Goal: Task Accomplishment & Management: Use online tool/utility

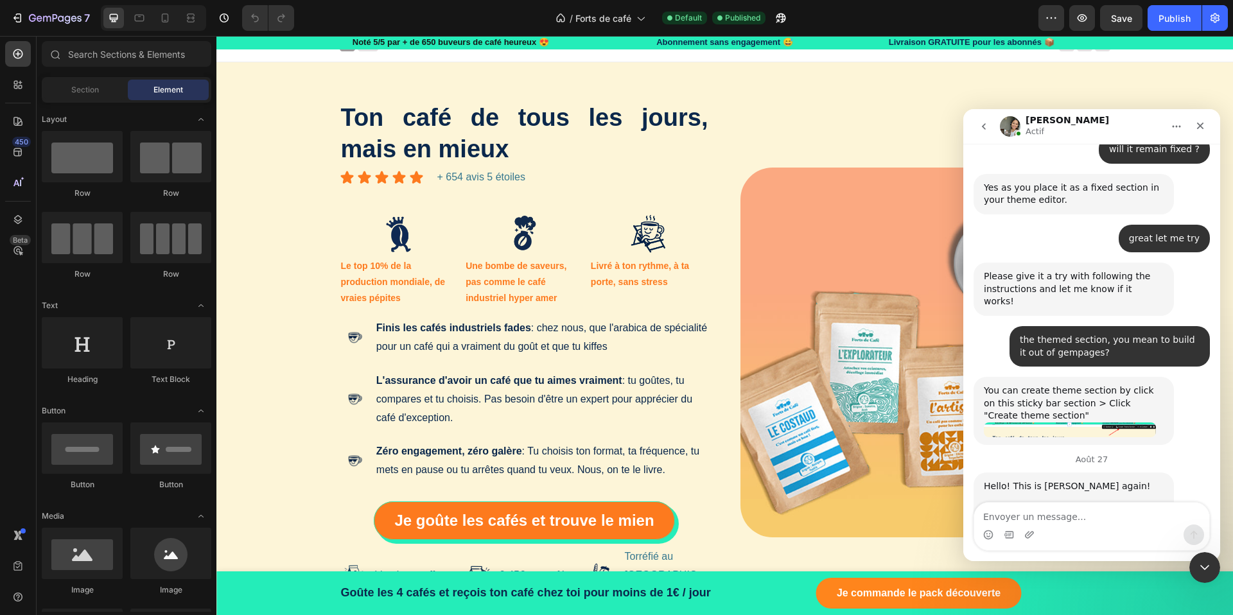
scroll to position [2535, 0]
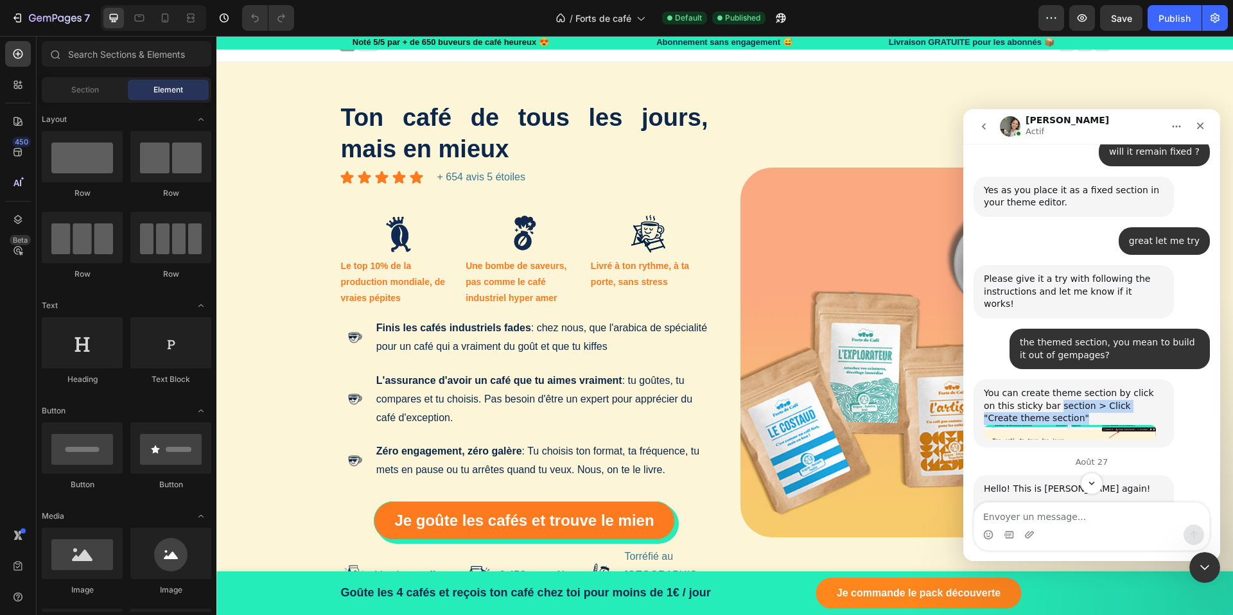
drag, startPoint x: 1044, startPoint y: 318, endPoint x: 1136, endPoint y: 325, distance: 92.0
click at [1136, 387] on div "You can create theme section by click on this sticky bar section > Click "Creat…" at bounding box center [1073, 406] width 180 height 38
click at [1062, 387] on div "You can create theme section by click on this sticky bar section > Click "Creat…" at bounding box center [1073, 406] width 180 height 38
click at [1096, 379] on div "You can create theme section by click on this sticky bar section > Click "Creat…" at bounding box center [1073, 413] width 200 height 68
click at [1121, 425] on img "Zoe dit…" at bounding box center [1069, 432] width 172 height 15
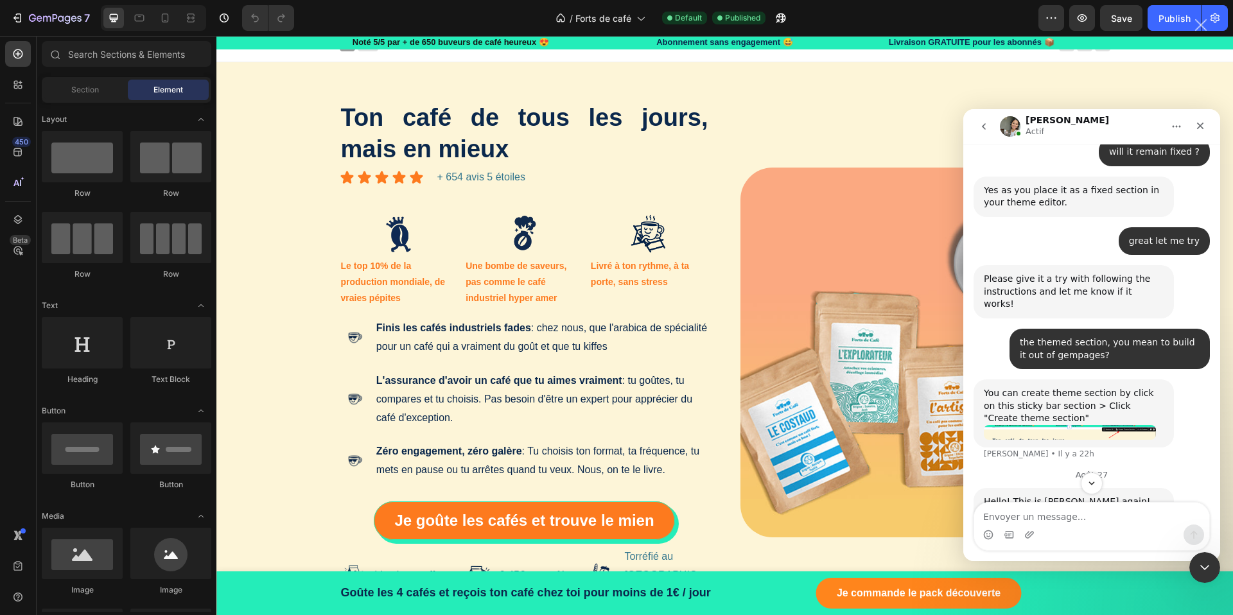
scroll to position [0, 0]
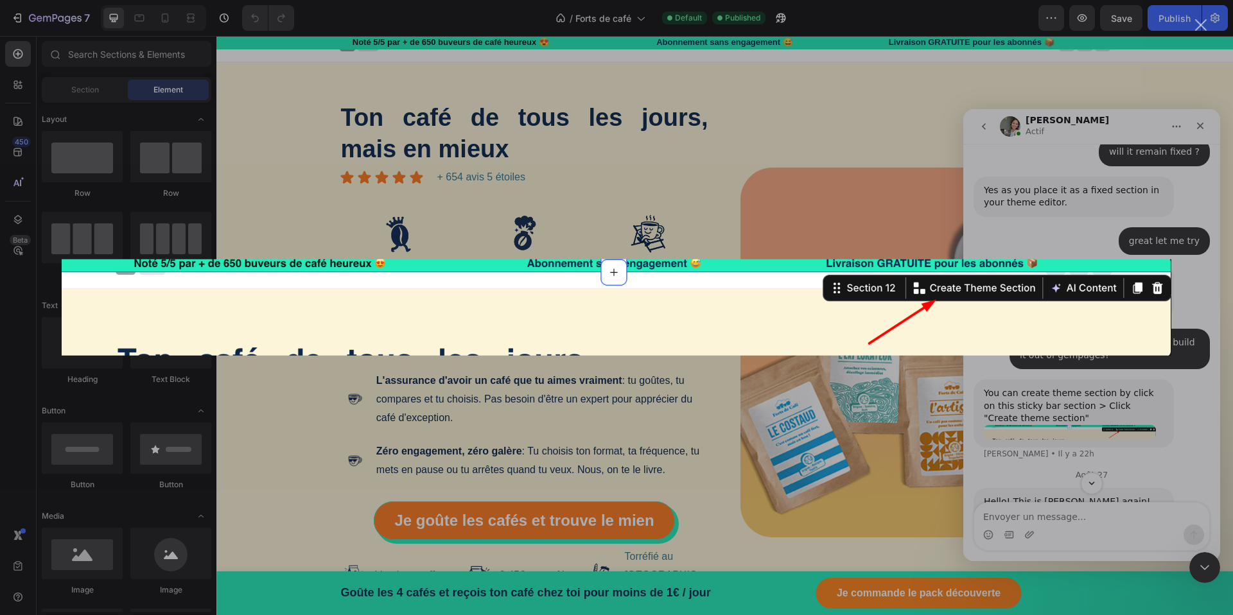
click at [899, 139] on div "Intercom Messenger" at bounding box center [616, 307] width 1233 height 615
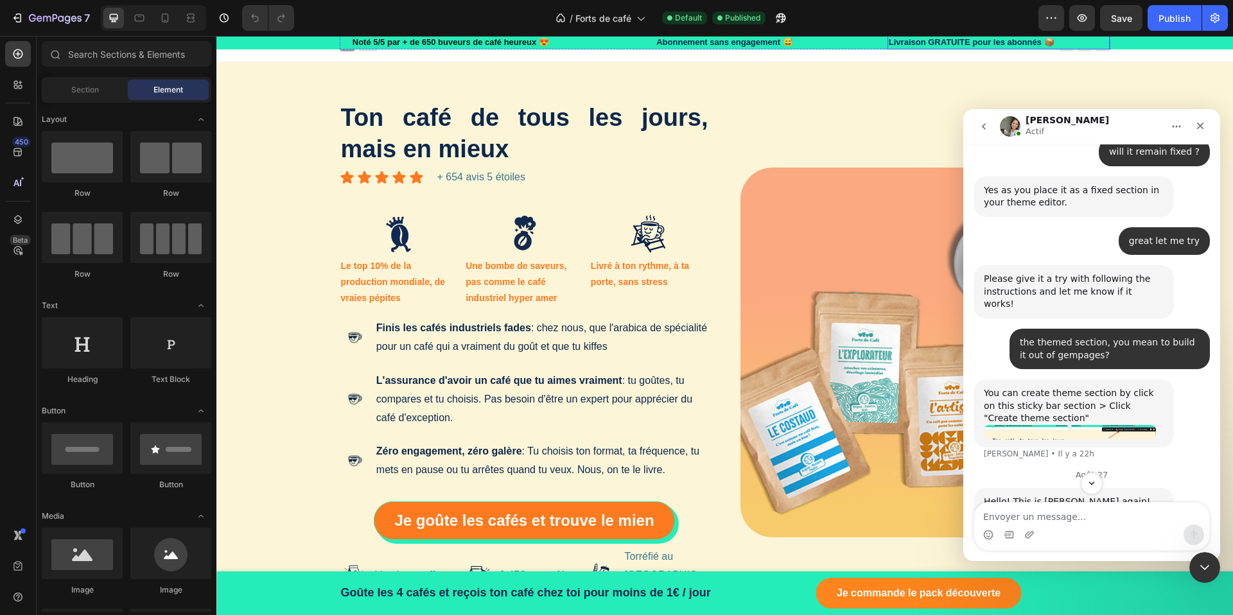
click at [986, 44] on h4 "Livraison GRATUITE pour les abonnés 📦" at bounding box center [998, 42] width 223 height 13
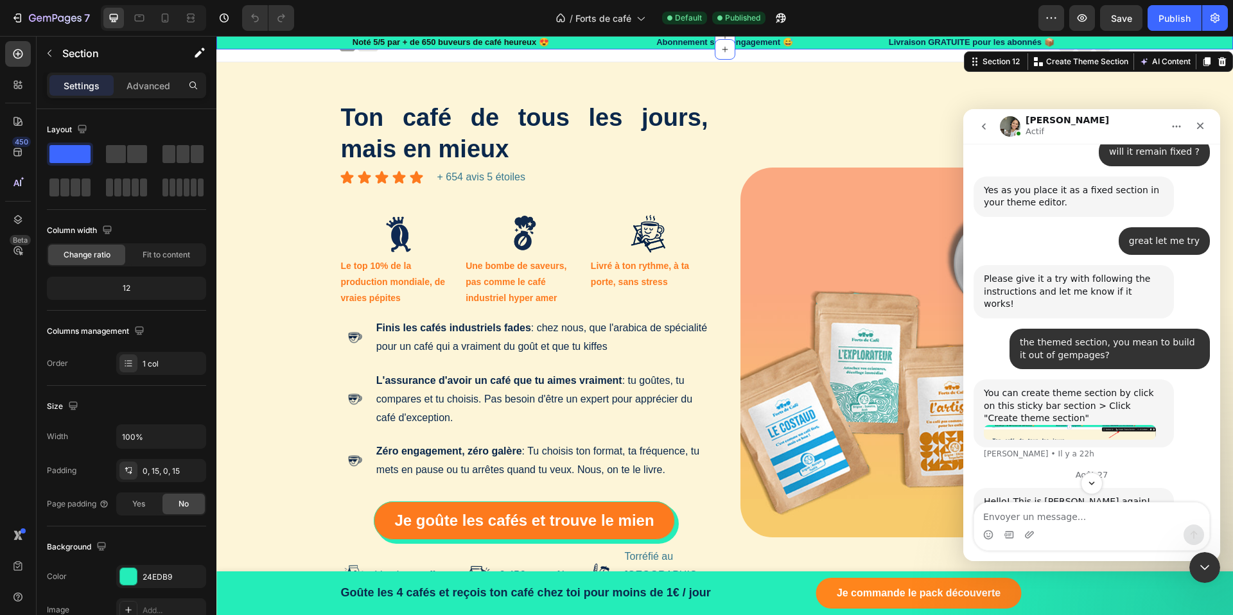
click at [1155, 39] on div "Noté 5/5 par + de 650 buveurs de café heureux 😍 Heading Row Abonnement sans eng…" at bounding box center [724, 42] width 997 height 13
click at [1088, 62] on p "Create Theme Section" at bounding box center [1087, 62] width 82 height 12
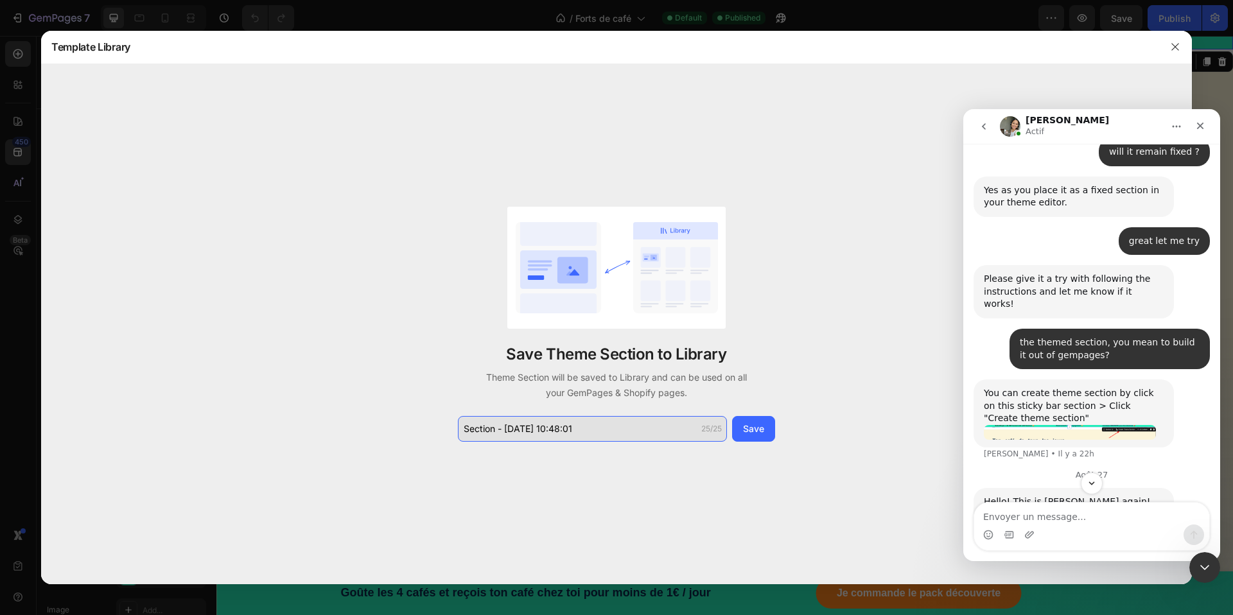
click at [598, 428] on input "Section - [DATE] 10:48:01" at bounding box center [592, 429] width 269 height 26
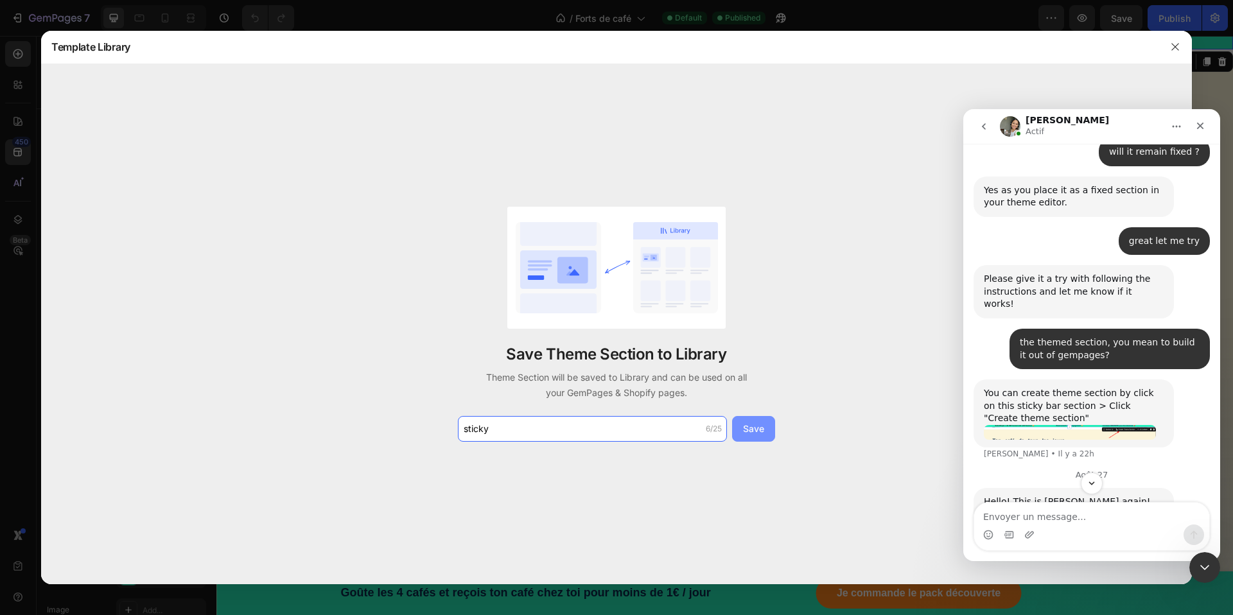
type input "sticky"
click at [745, 435] on div "Save" at bounding box center [753, 428] width 21 height 13
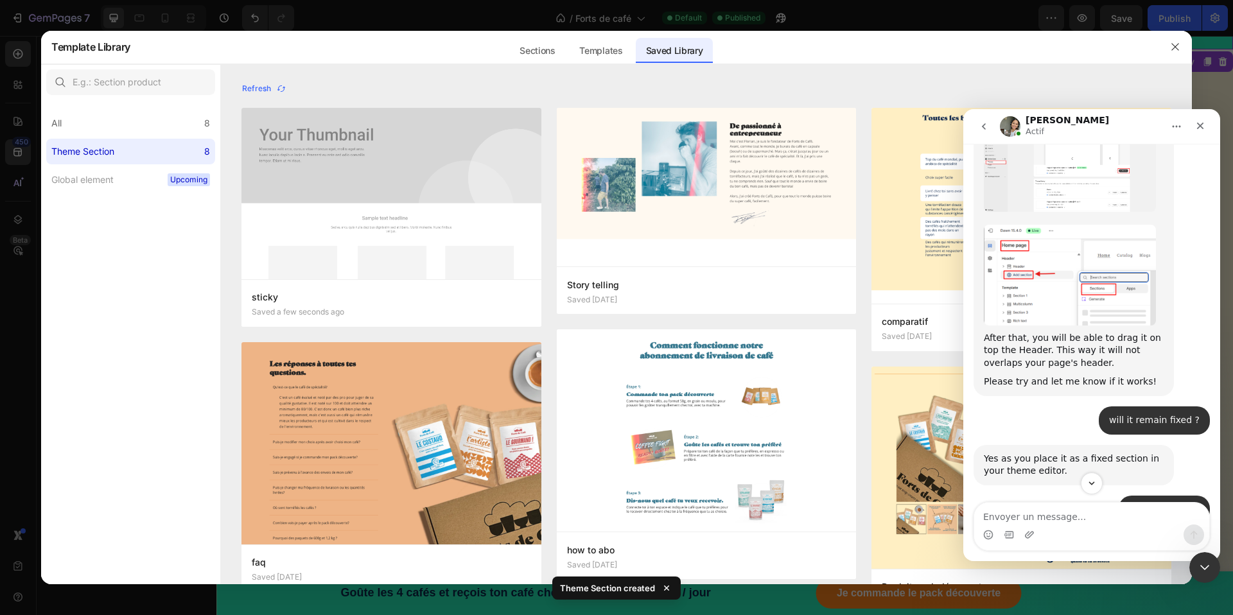
scroll to position [2264, 0]
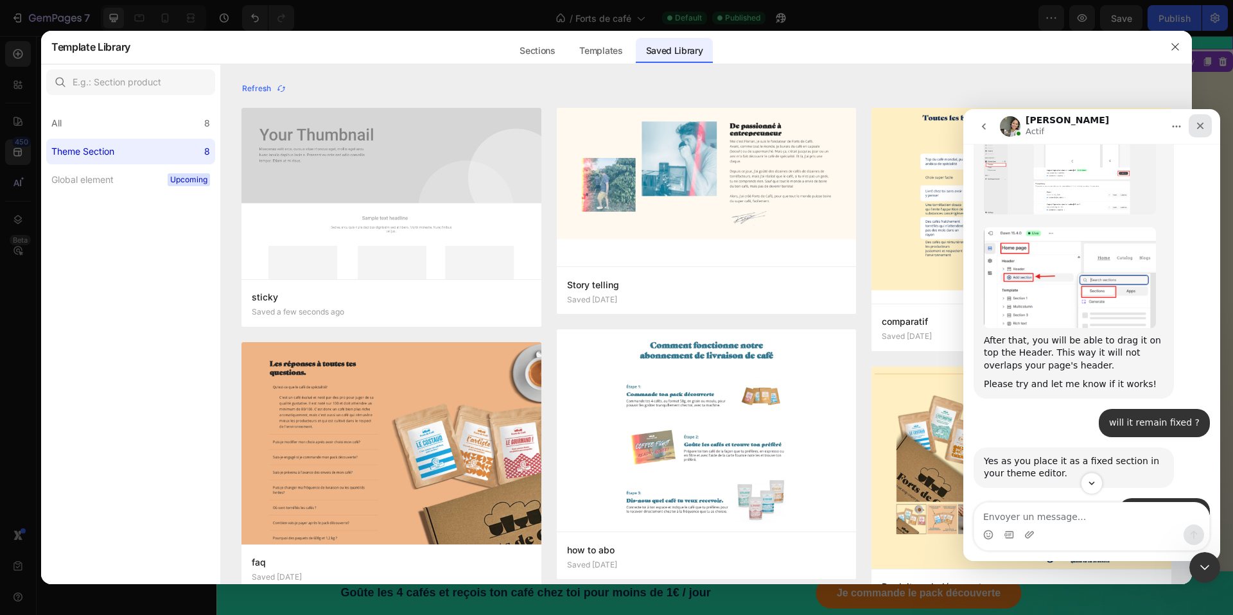
click at [1199, 123] on icon "Fermer" at bounding box center [1200, 126] width 10 height 10
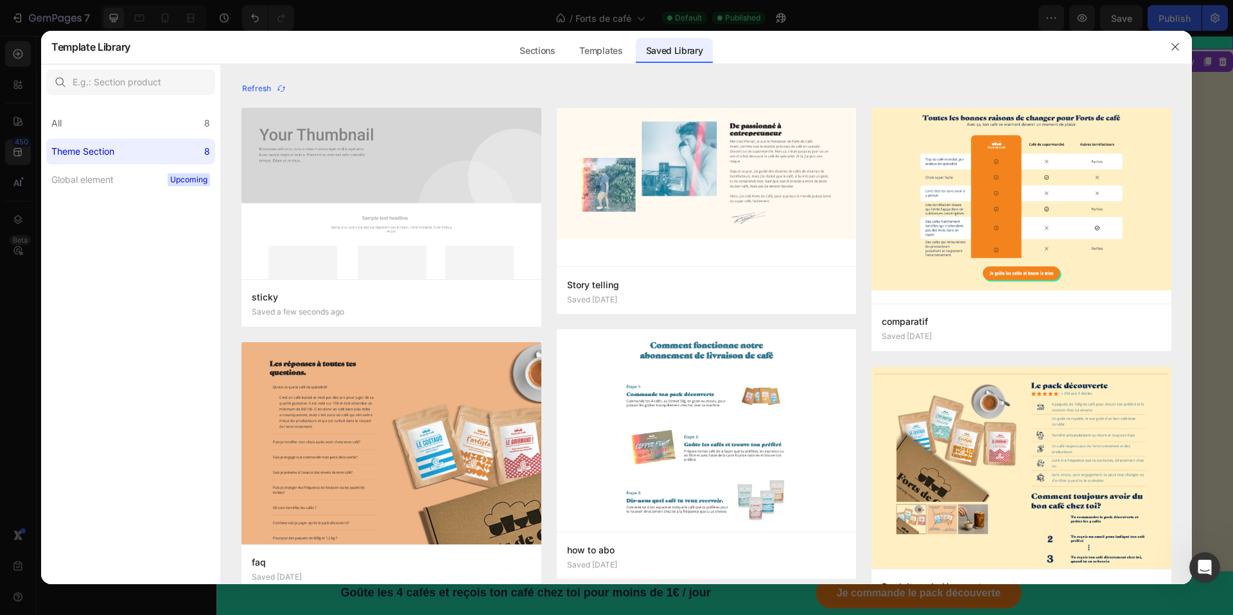
scroll to position [2613, 0]
click at [372, 234] on img at bounding box center [391, 193] width 300 height 171
click at [322, 307] on div "Add to page" at bounding box center [313, 303] width 44 height 12
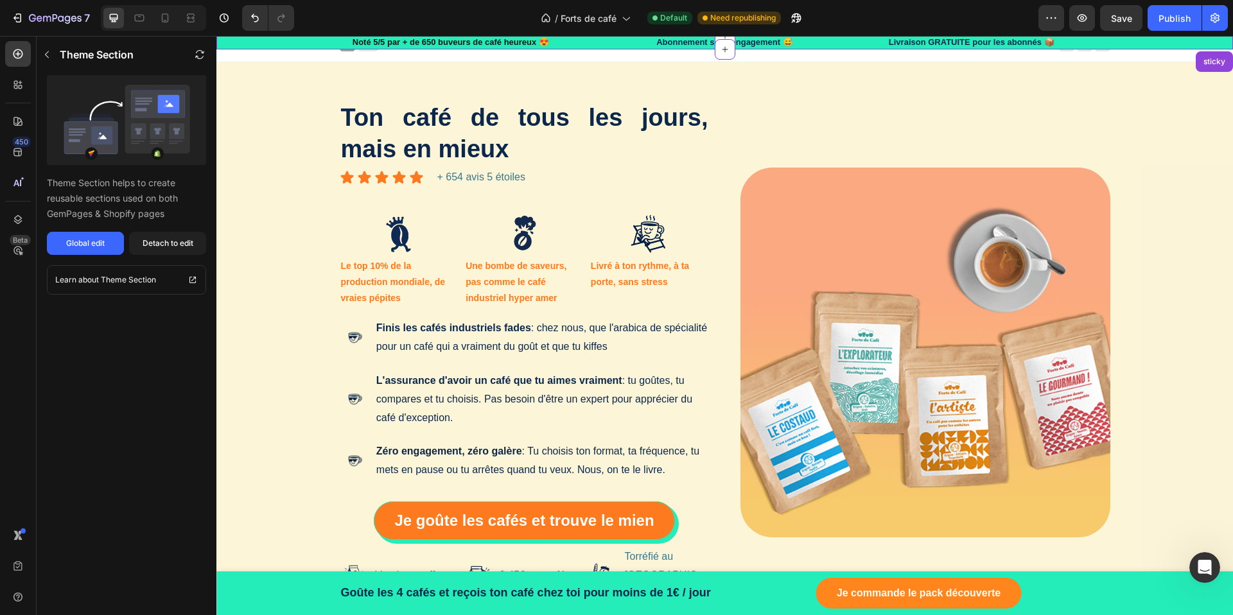
click at [1109, 44] on div "Noté 5/5 par + de 650 buveurs de café heureux 😍 Heading Row Abonnement sans eng…" at bounding box center [724, 42] width 997 height 13
click at [76, 241] on div "Global edit" at bounding box center [85, 244] width 39 height 12
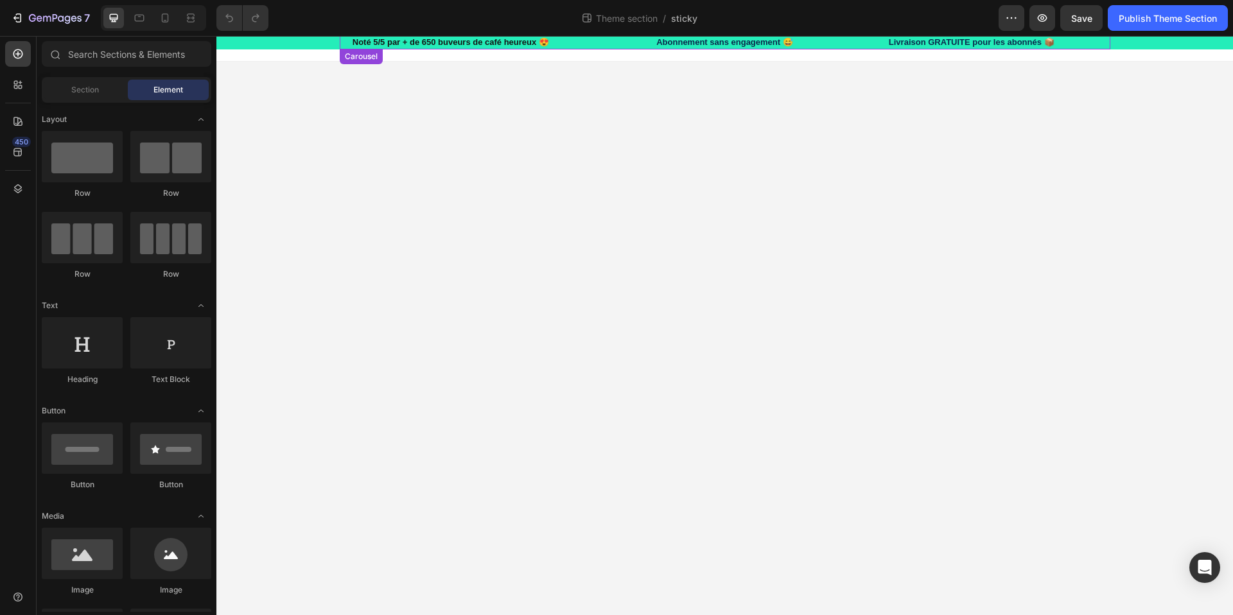
click at [587, 43] on div "Noté 5/5 par + de 650 buveurs de café heureux 😍 Heading Row Abonnement sans eng…" at bounding box center [725, 42] width 770 height 13
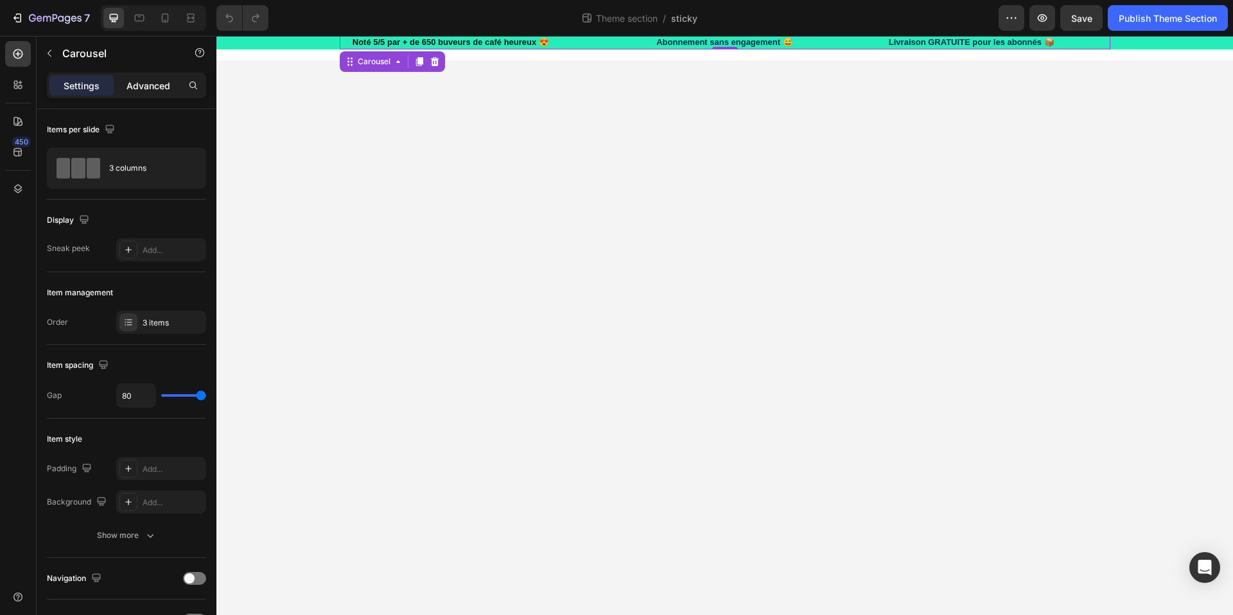
click at [150, 82] on p "Advanced" at bounding box center [148, 85] width 44 height 13
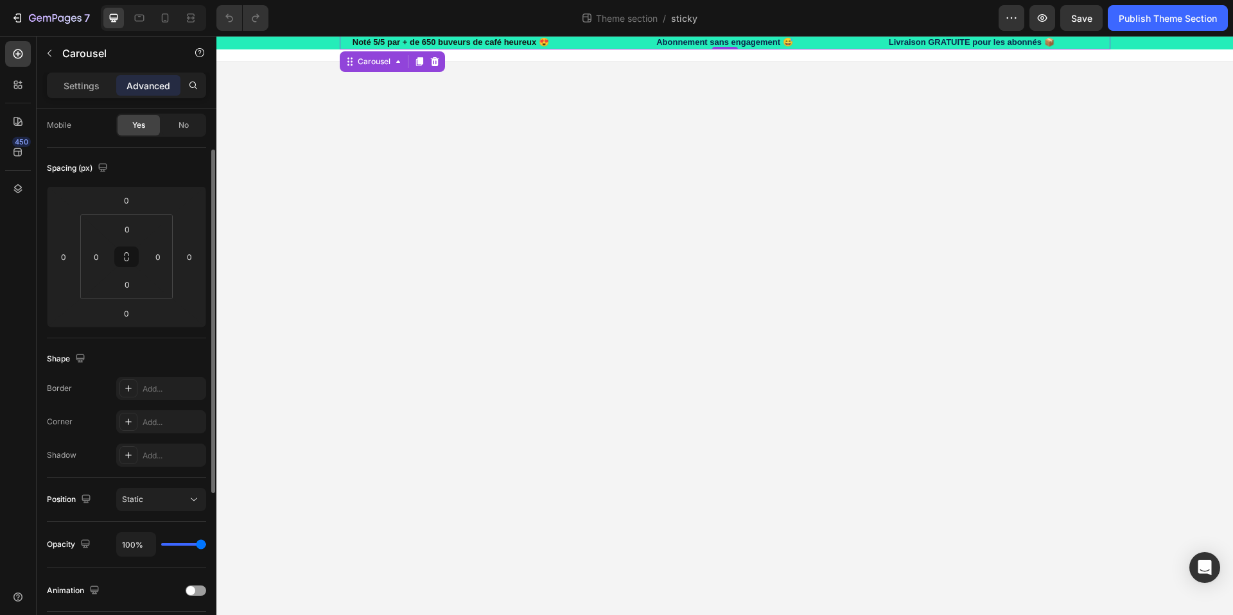
scroll to position [104, 0]
click at [80, 94] on div "Settings" at bounding box center [81, 85] width 64 height 21
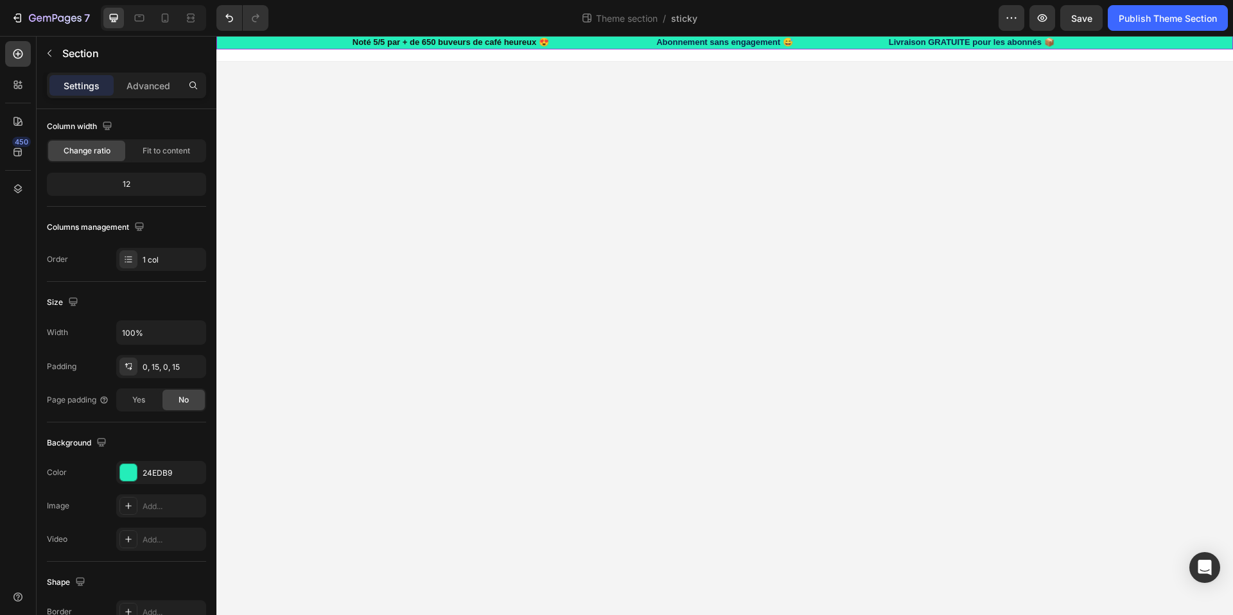
click at [272, 42] on div "Noté 5/5 par + de 650 buveurs de café heureux 😍 Heading Row Abonnement sans eng…" at bounding box center [724, 42] width 997 height 13
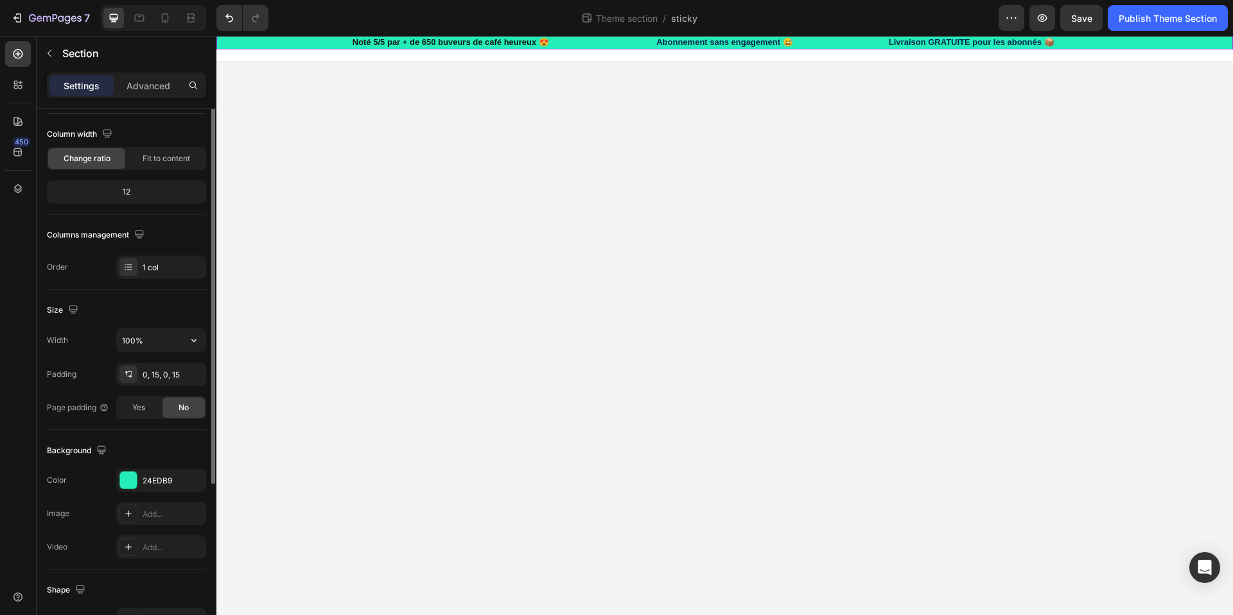
scroll to position [0, 0]
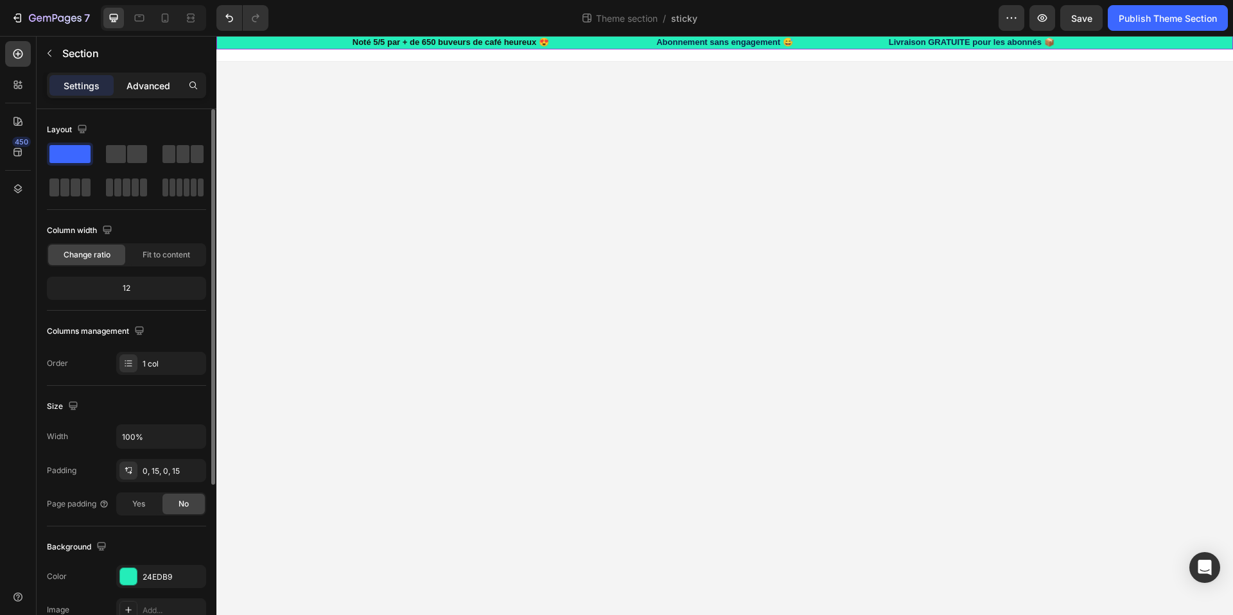
click at [145, 85] on p "Advanced" at bounding box center [148, 85] width 44 height 13
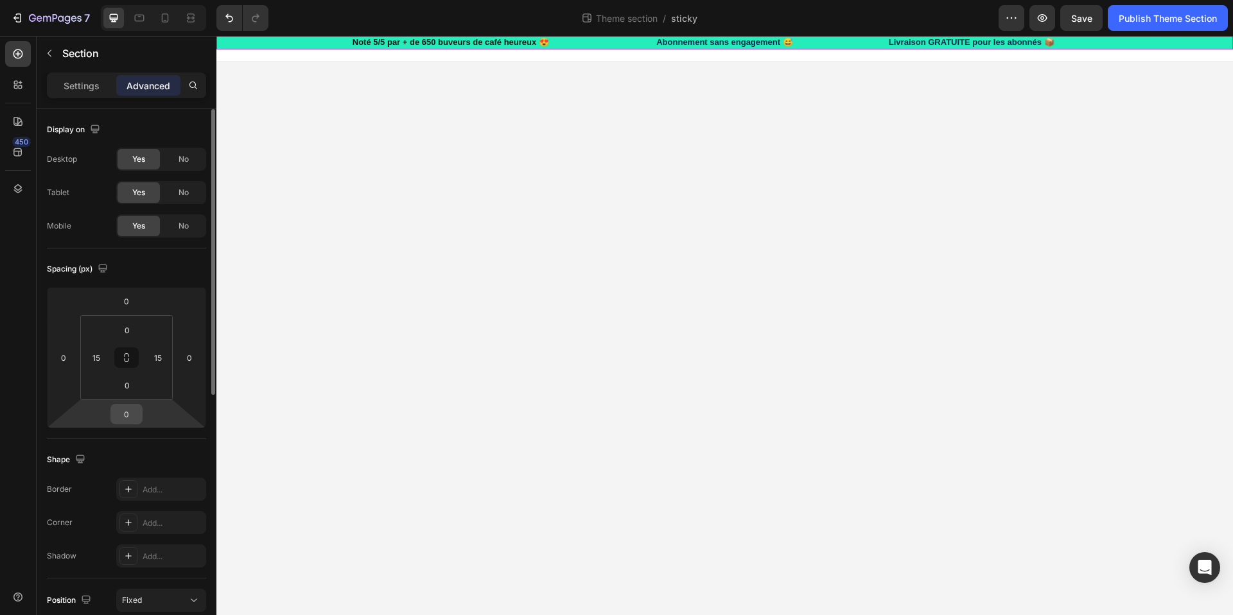
click at [130, 414] on input "0" at bounding box center [127, 413] width 26 height 19
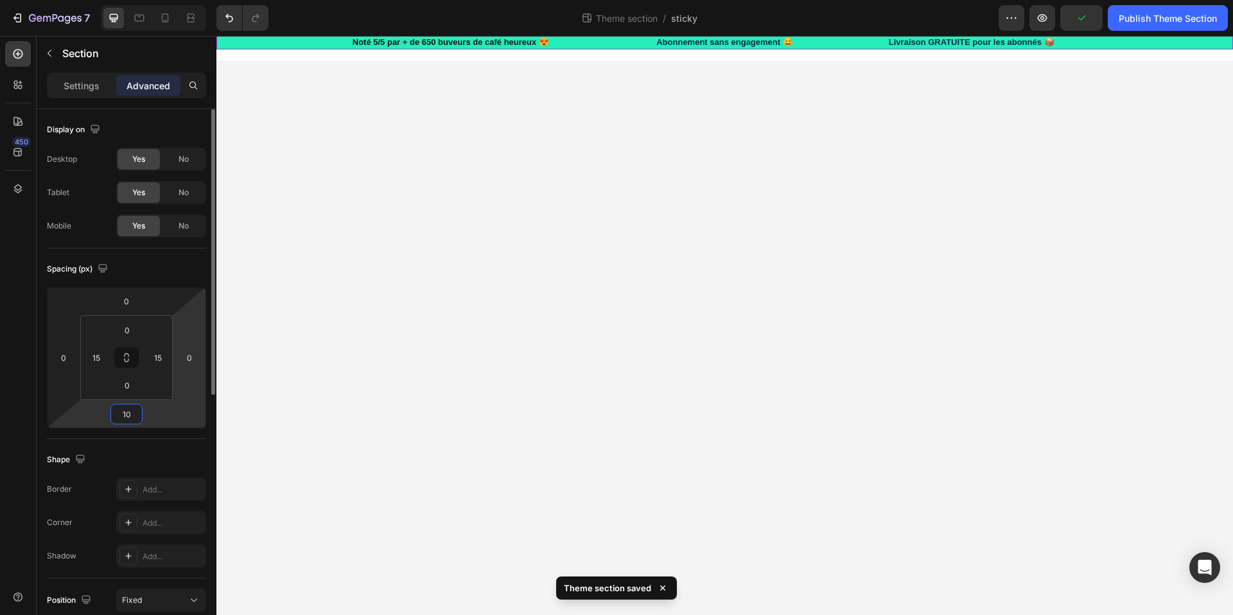
type input "10"
click at [189, 96] on html "7 Theme section / sticky Preview Publish Theme Section 450 Sections(18) Element…" at bounding box center [616, 48] width 1233 height 96
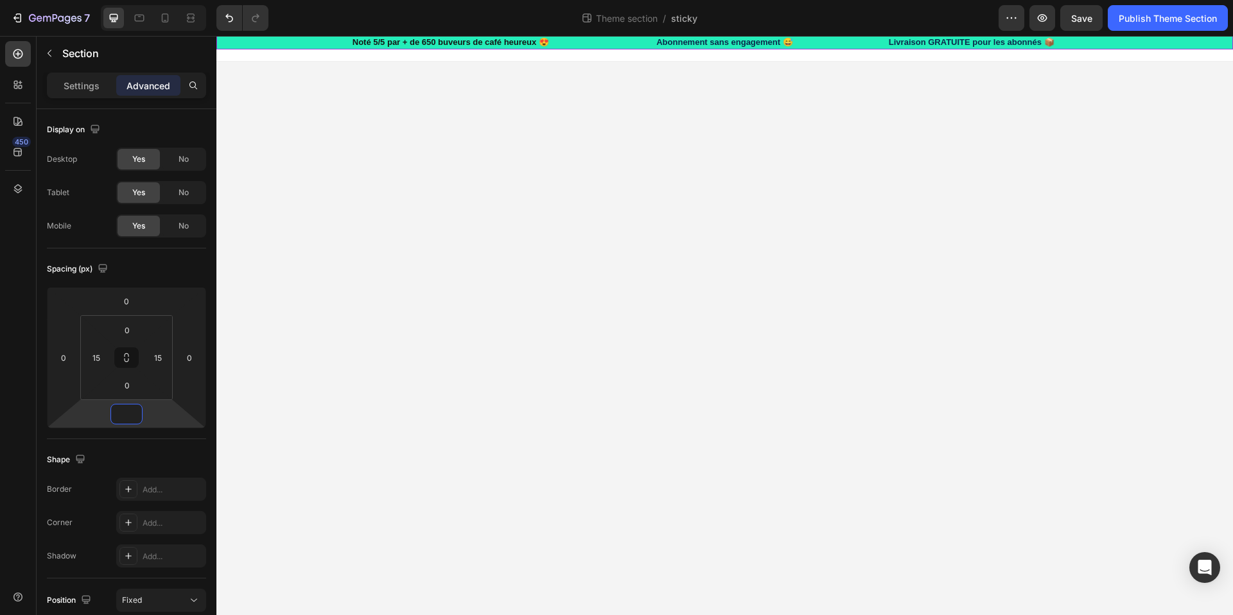
type input "0"
click at [282, 42] on div "Noté 5/5 par + de 650 buveurs de café heureux 😍 Heading Row Abonnement sans eng…" at bounding box center [724, 42] width 997 height 13
click at [89, 74] on div "Settings Advanced" at bounding box center [126, 86] width 159 height 26
click at [71, 101] on div "Settings Advanced" at bounding box center [127, 91] width 180 height 37
click at [76, 96] on div "Settings Advanced" at bounding box center [126, 86] width 159 height 26
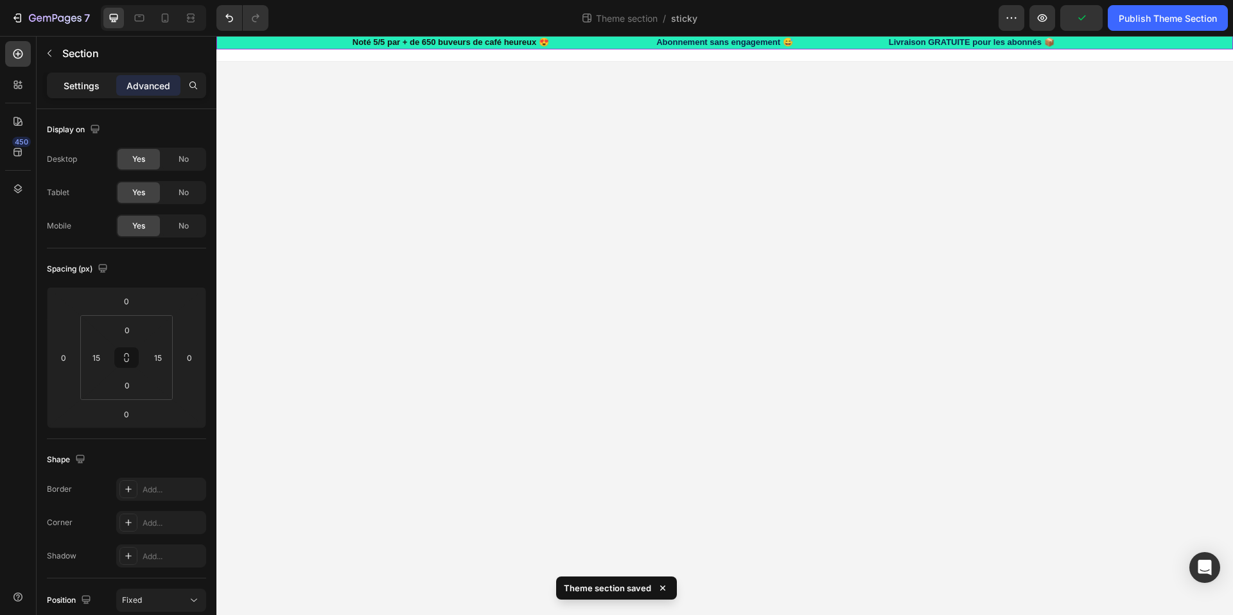
click at [88, 90] on p "Settings" at bounding box center [82, 85] width 36 height 13
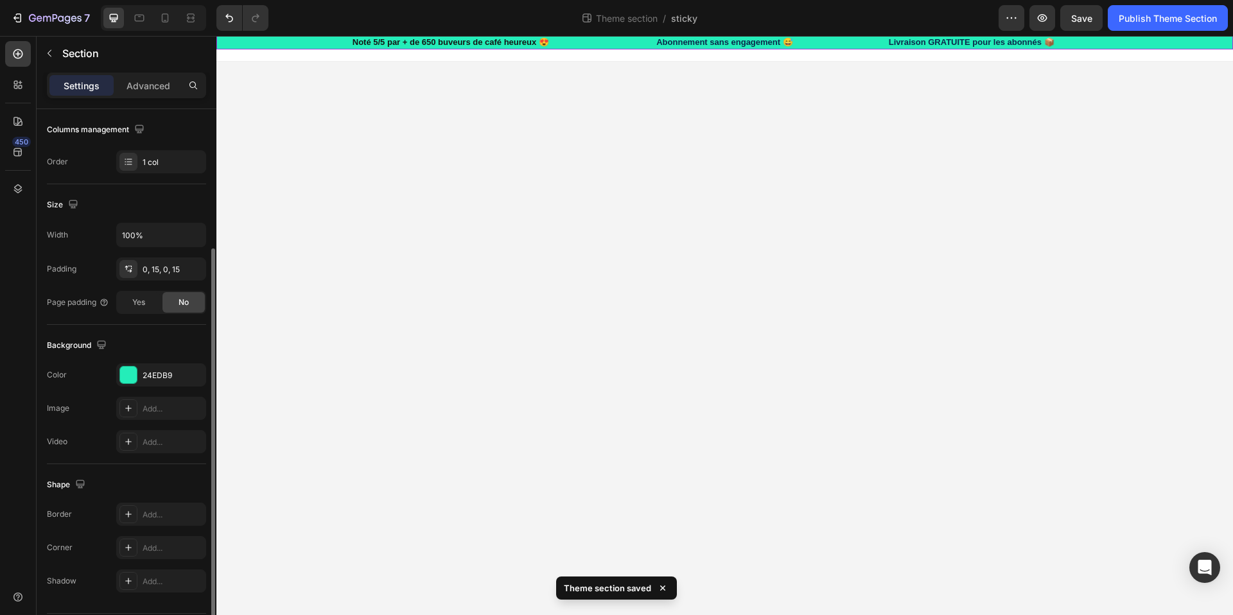
scroll to position [241, 0]
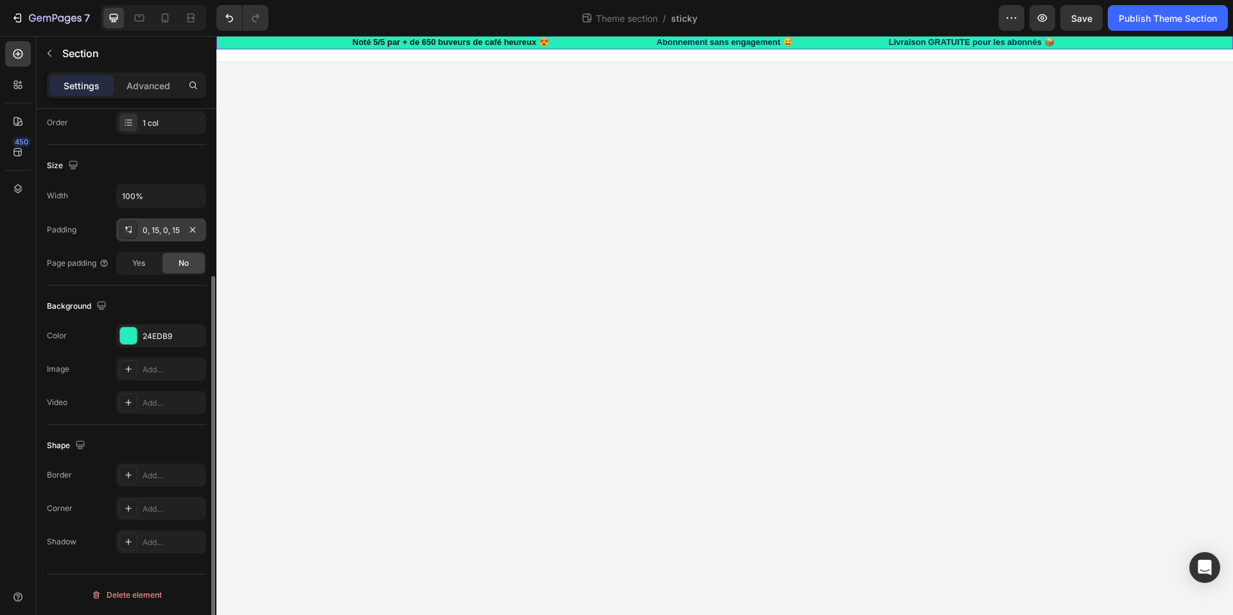
click at [134, 230] on div at bounding box center [128, 230] width 18 height 18
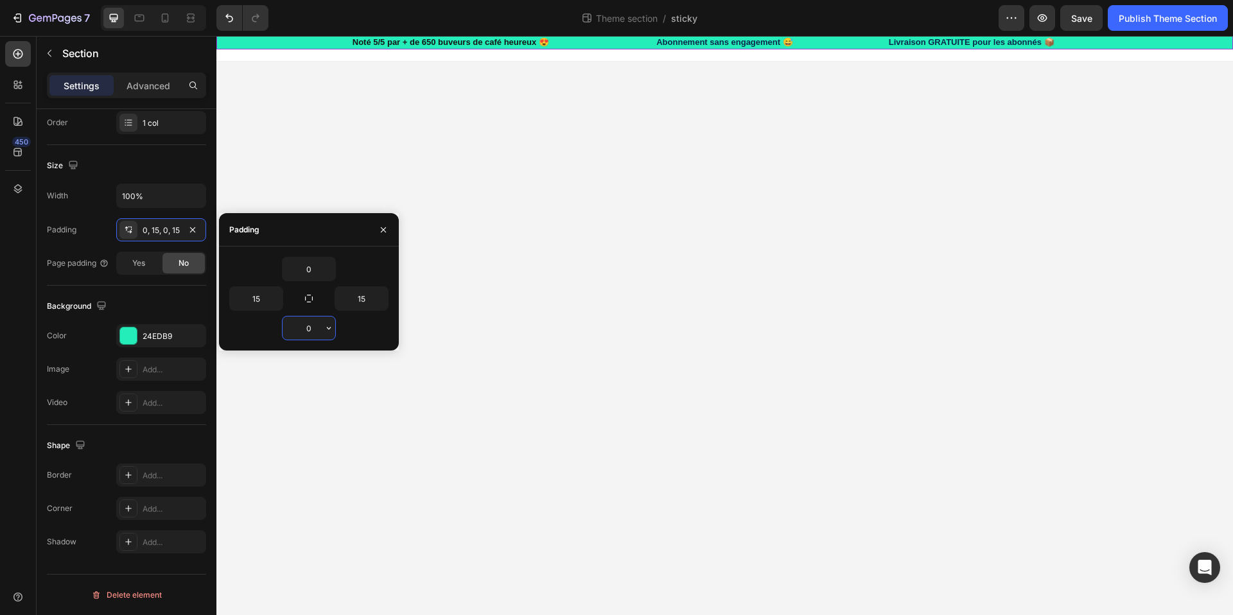
click at [315, 323] on input "0" at bounding box center [308, 327] width 53 height 23
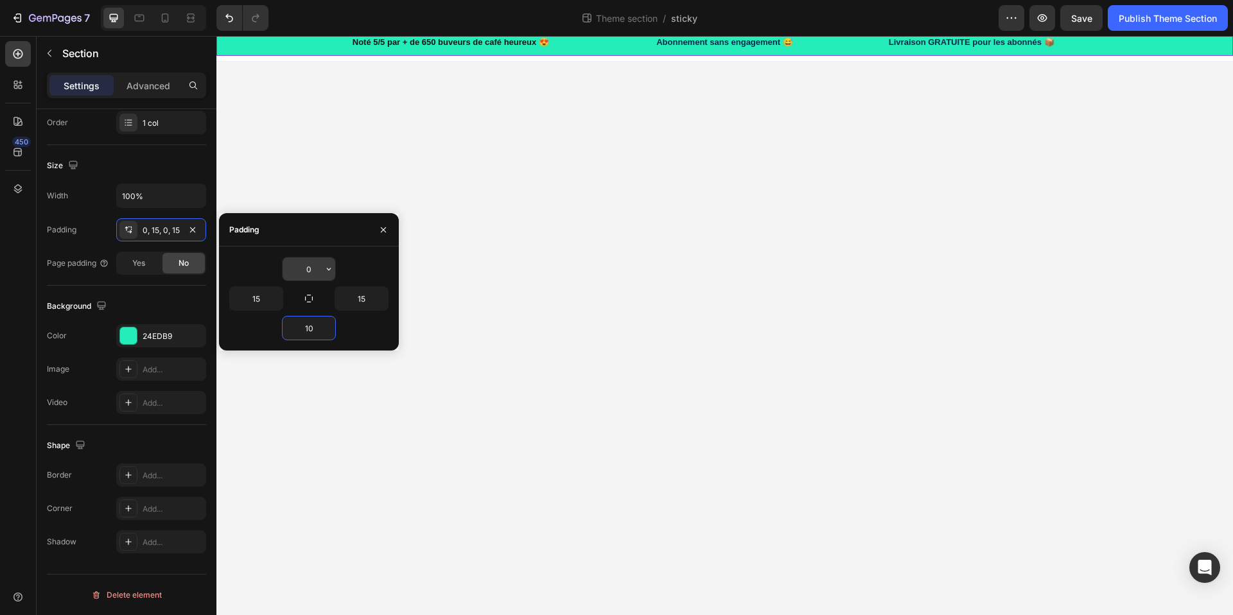
type input "10"
click at [318, 265] on input "0" at bounding box center [308, 268] width 53 height 23
type input "10"
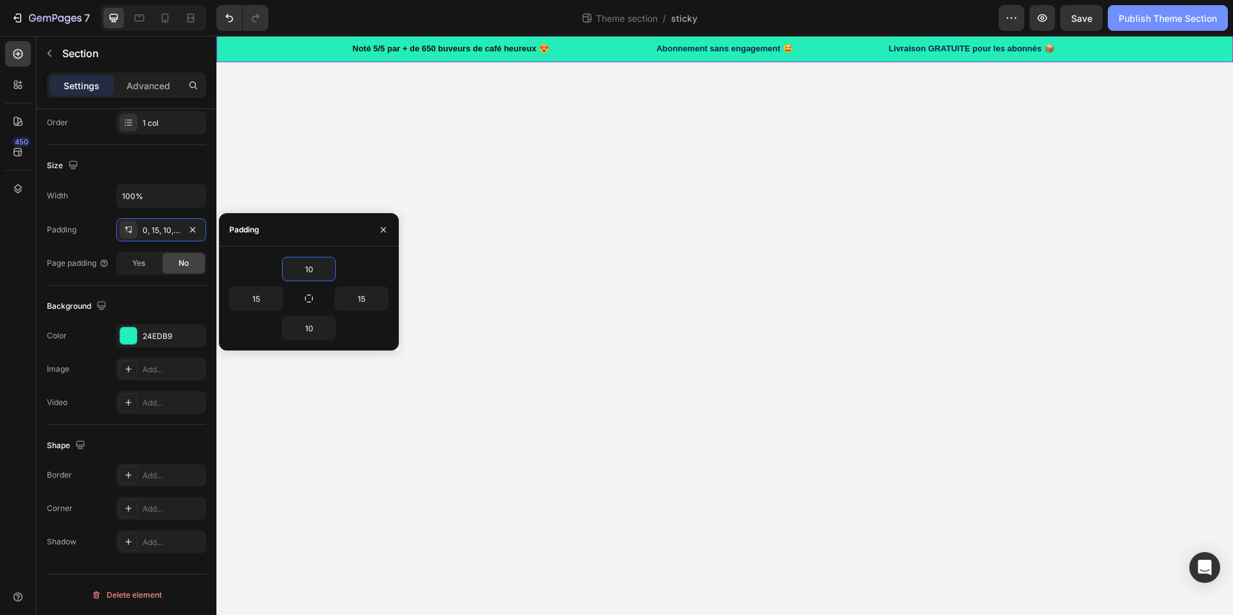
click at [1176, 9] on button "Publish Theme Section" at bounding box center [1167, 18] width 120 height 26
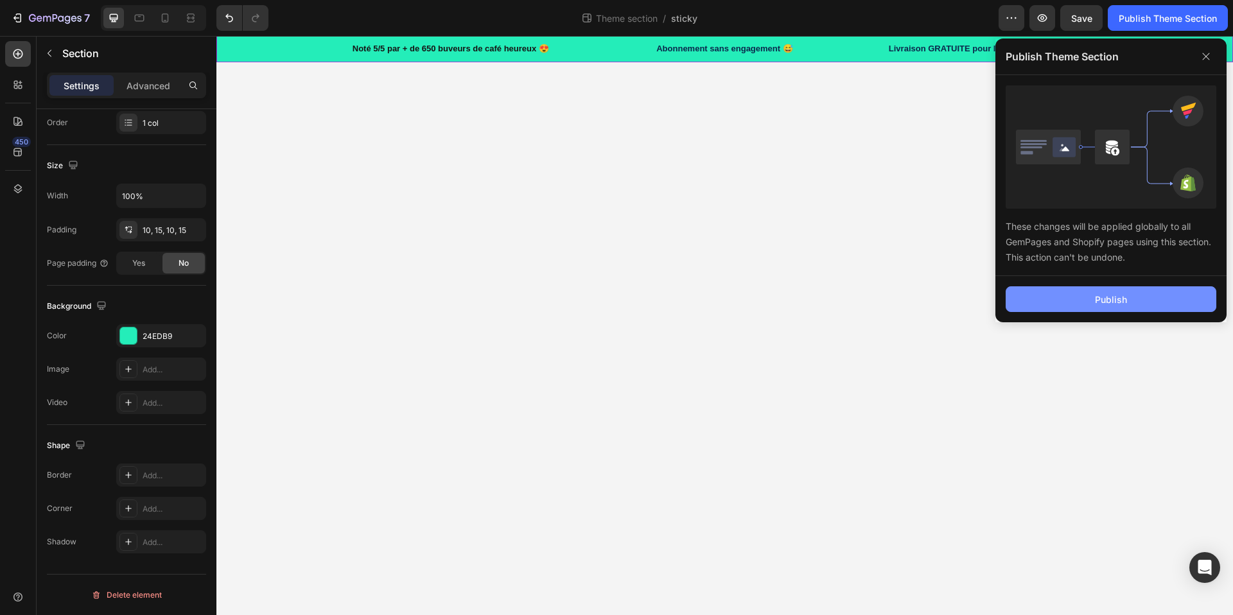
click at [1097, 294] on div "Publish" at bounding box center [1111, 299] width 32 height 13
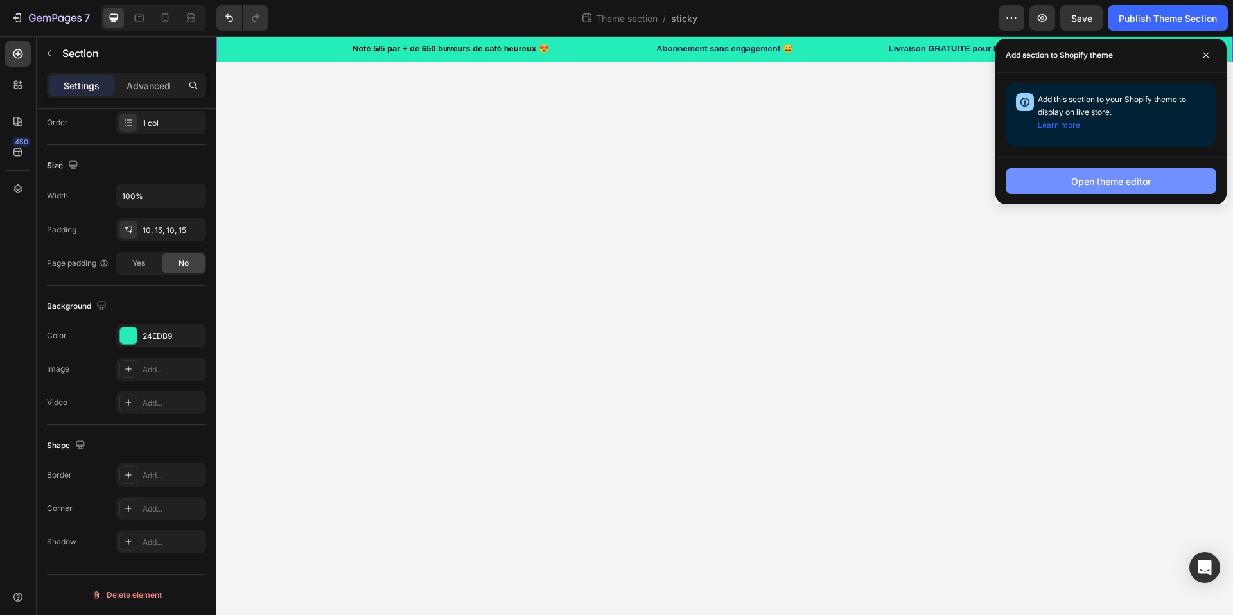
click at [1098, 187] on div "Open theme editor" at bounding box center [1111, 181] width 80 height 13
